Goal: Task Accomplishment & Management: Use online tool/utility

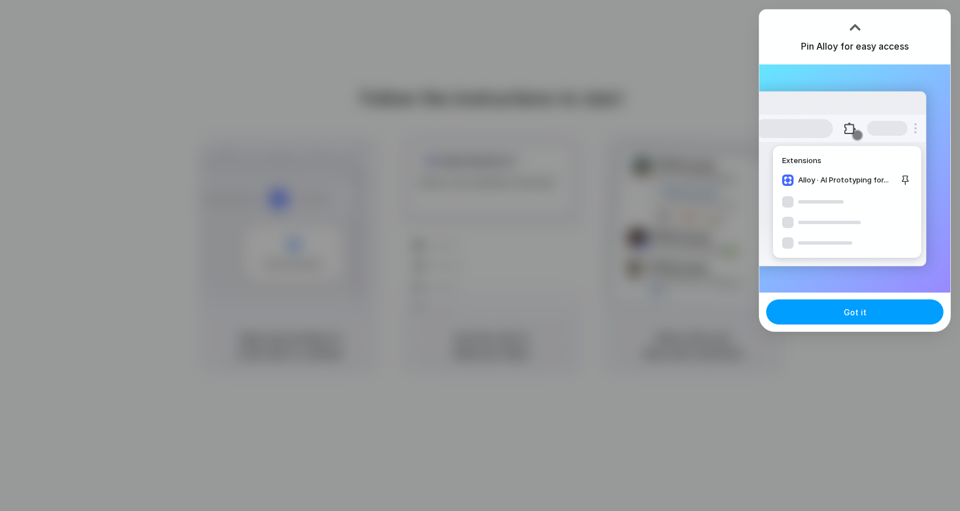
click at [853, 315] on span "Got it" at bounding box center [855, 312] width 23 height 12
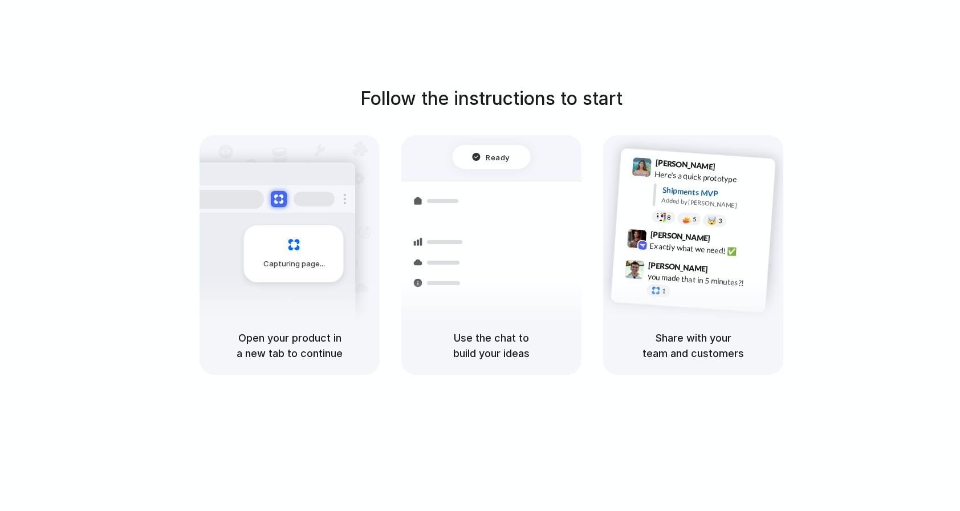
click at [259, 312] on div "Capturing page" at bounding box center [270, 249] width 172 height 175
click at [284, 318] on div "Open your product in a new tab to continue" at bounding box center [290, 345] width 180 height 58
click at [542, 340] on h5 "Use the chat to build your ideas" at bounding box center [491, 345] width 153 height 31
click at [747, 327] on div "Share with your team and customers" at bounding box center [693, 345] width 180 height 58
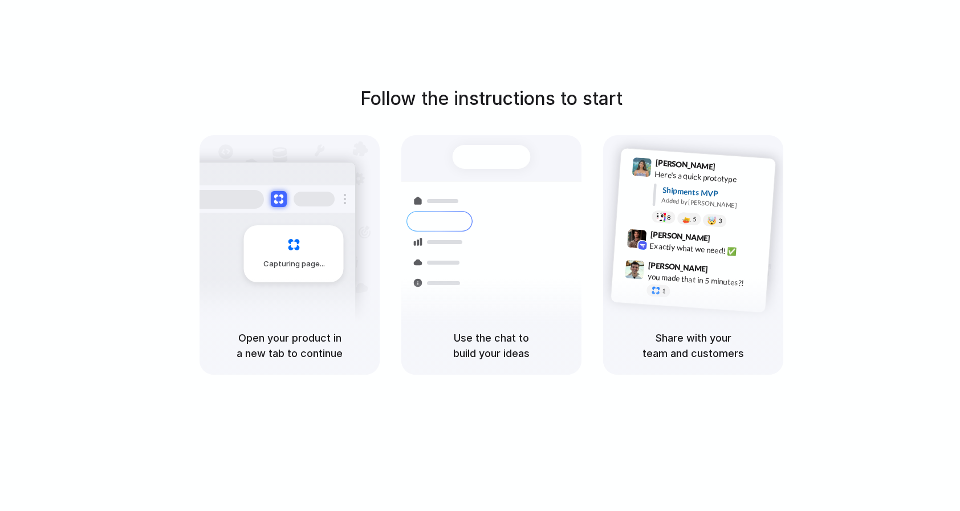
click at [747, 327] on div "Share with your team and customers" at bounding box center [693, 345] width 180 height 58
